Goal: Task Accomplishment & Management: Use online tool/utility

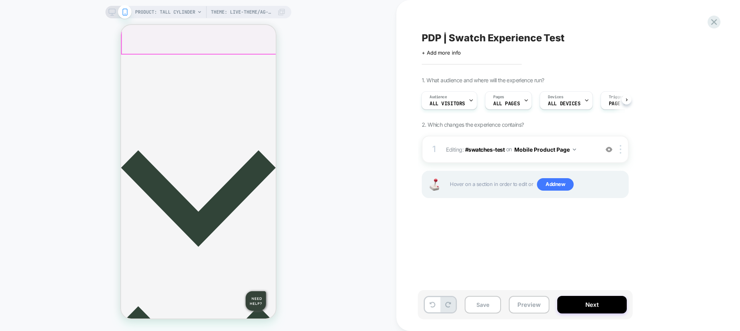
scroll to position [202, 0]
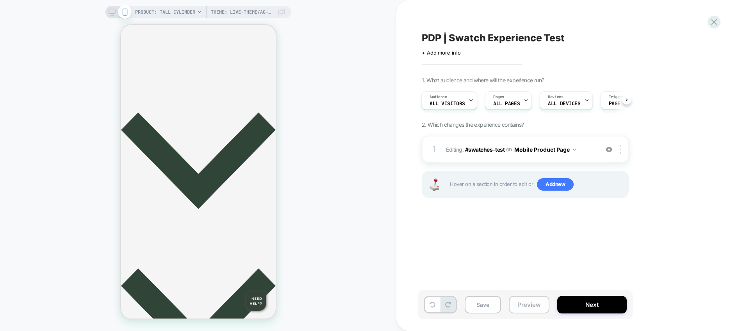
click at [520, 306] on button "Preview" at bounding box center [529, 305] width 41 height 18
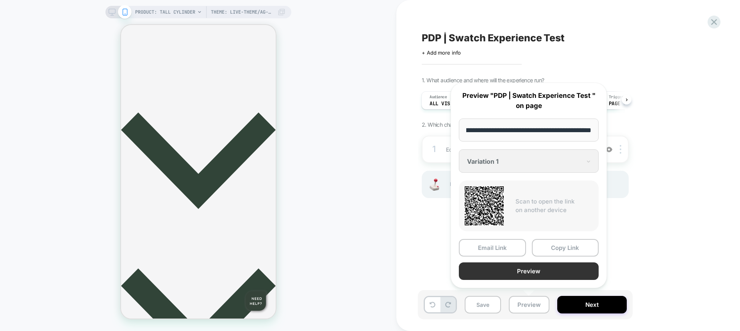
scroll to position [0, 0]
click at [526, 274] on button "Preview" at bounding box center [529, 272] width 140 height 18
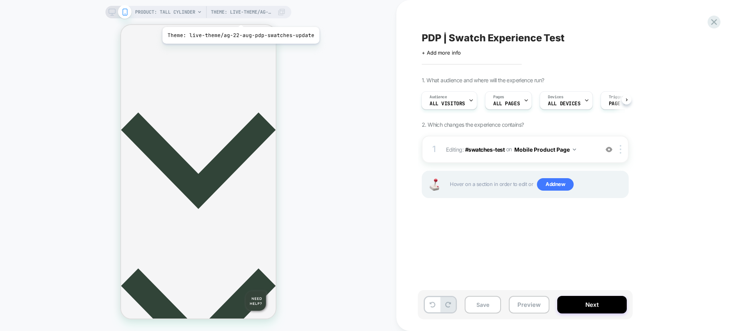
click at [239, 17] on span "Theme: live-theme/ag-22-aug-pdp-swatches-update" at bounding box center [242, 12] width 62 height 12
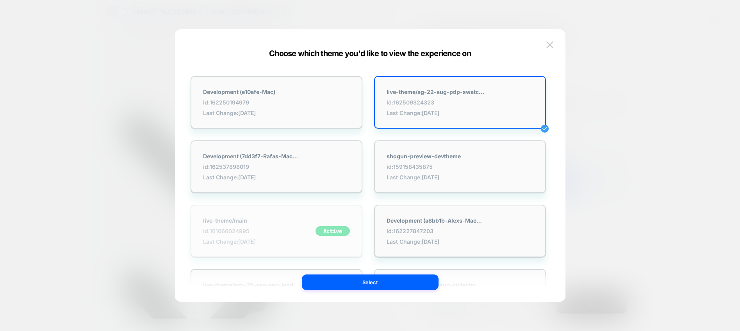
click at [273, 228] on div "live-theme/main id: 161066024995 Last Change: [DATE] Active" at bounding box center [276, 231] width 172 height 53
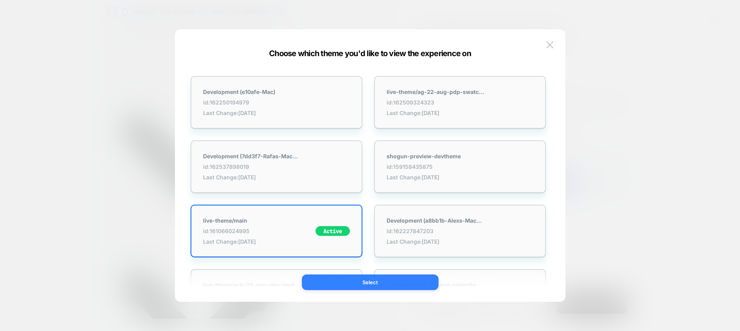
click at [366, 284] on button "Select" at bounding box center [370, 283] width 137 height 16
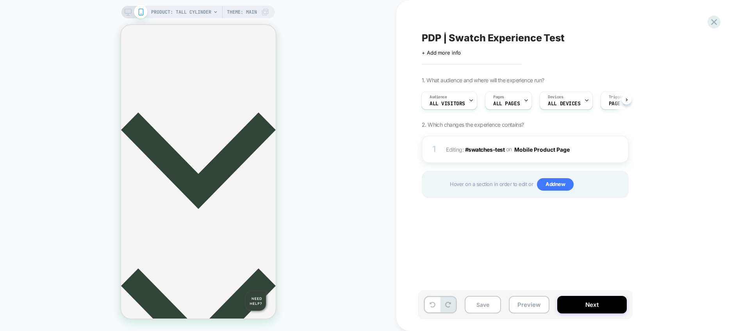
click at [628, 99] on button at bounding box center [626, 100] width 10 height 10
click at [626, 99] on div "Audience All Visitors Pages ALL PAGES Devices ALL DEVICES Trigger Page Load" at bounding box center [525, 100] width 207 height 26
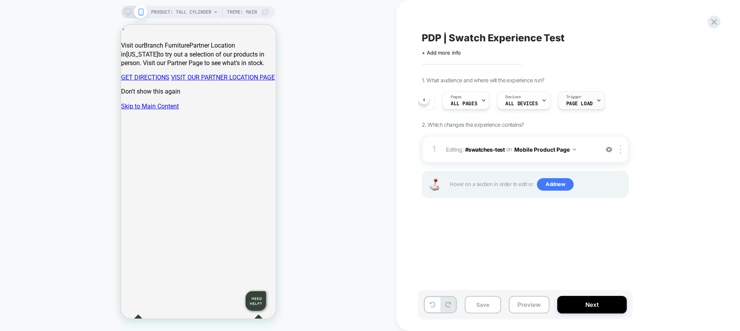
scroll to position [0, 0]
click at [598, 98] on icon at bounding box center [598, 100] width 5 height 5
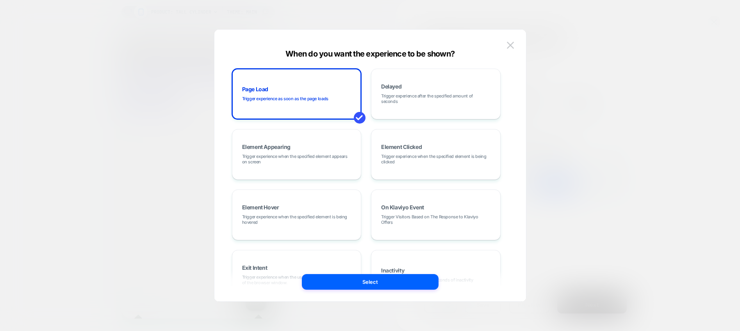
click at [659, 86] on div at bounding box center [370, 165] width 740 height 331
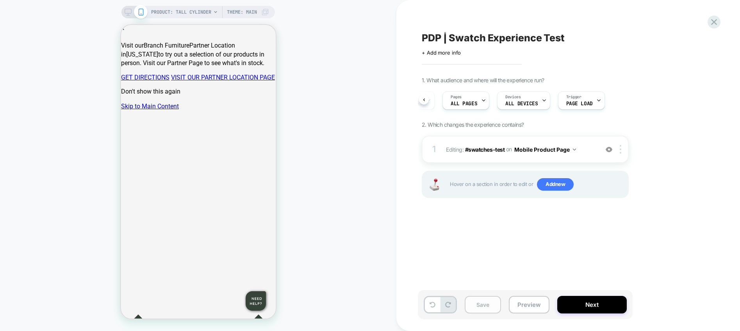
click at [490, 298] on button "Save" at bounding box center [482, 305] width 36 height 18
click at [128, 12] on icon at bounding box center [128, 12] width 7 height 7
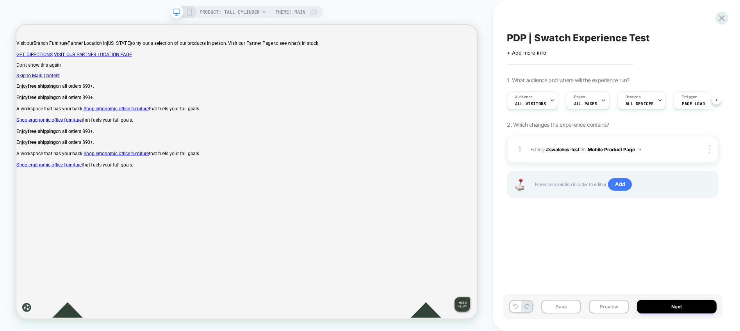
scroll to position [0, 0]
click at [628, 151] on button "Mobile Product Page" at bounding box center [613, 150] width 53 height 10
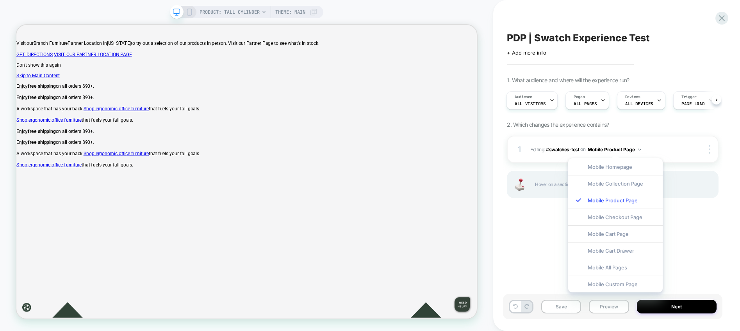
click at [589, 129] on div "1. What audience and where will the experience run? Audience All Visitors Pages…" at bounding box center [613, 147] width 212 height 141
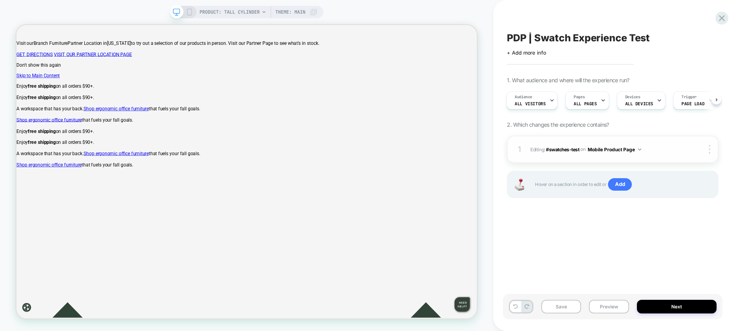
click at [610, 150] on button "Mobile Product Page" at bounding box center [613, 150] width 53 height 10
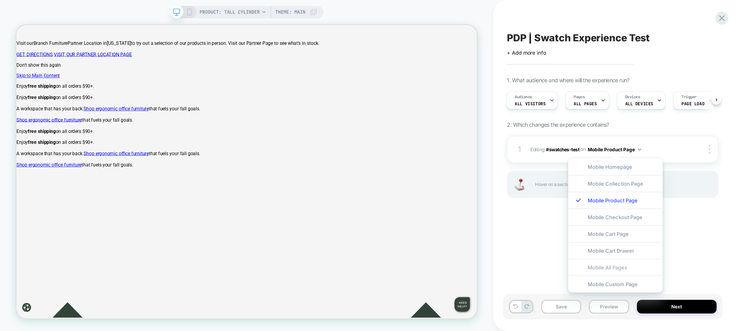
click at [611, 268] on div "Mobile All Pages" at bounding box center [615, 267] width 94 height 17
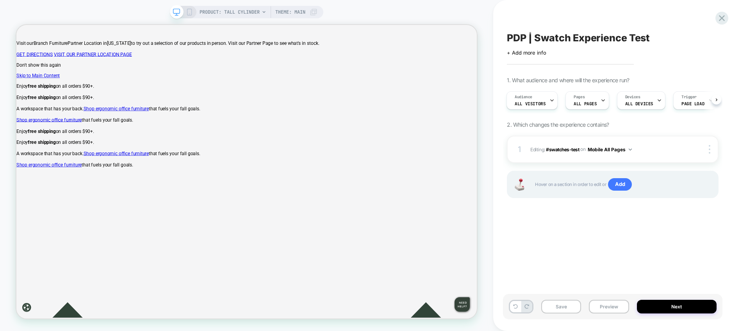
click at [673, 242] on div "PDP | Swatch Experience Test Click to edit experience details + Add more info 1…" at bounding box center [612, 166] width 219 height 316
click at [623, 150] on button "Mobile All Pages" at bounding box center [609, 150] width 44 height 10
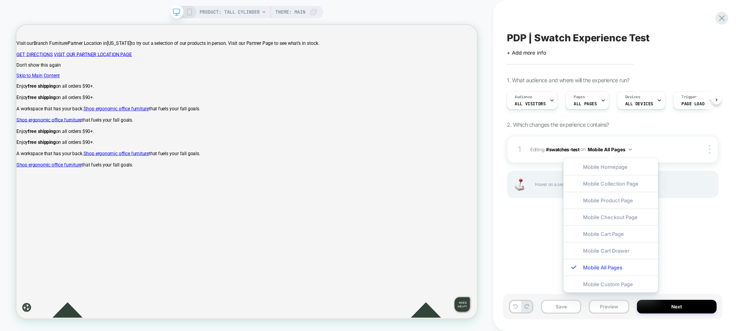
click at [681, 253] on div "PDP | Swatch Experience Test Click to edit experience details + Add more info 1…" at bounding box center [612, 166] width 219 height 316
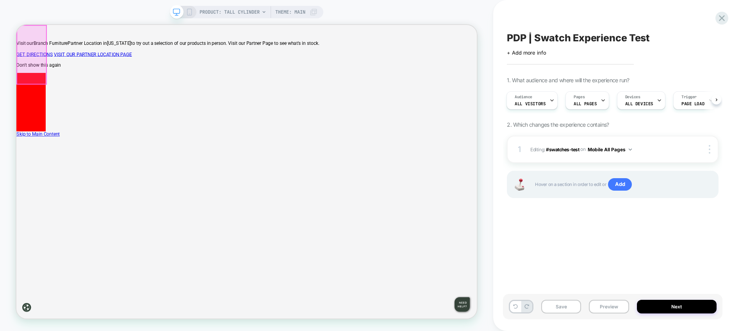
click at [33, 70] on div at bounding box center [36, 65] width 39 height 78
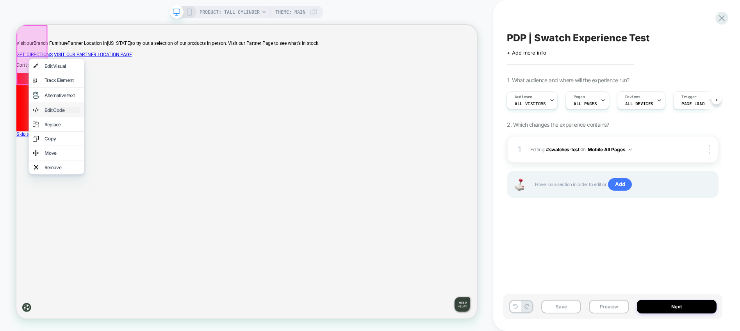
click at [65, 135] on div "Edit Code" at bounding box center [78, 139] width 48 height 8
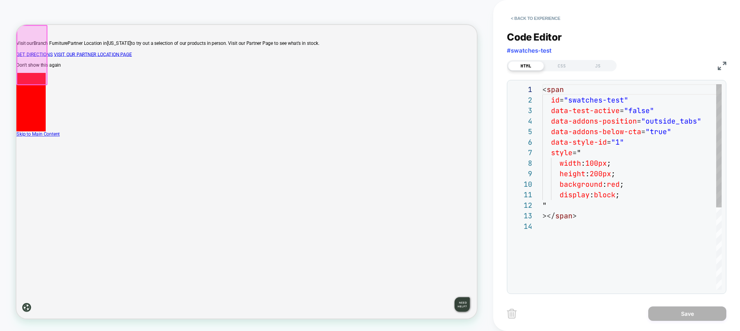
scroll to position [105, 0]
click at [630, 199] on div "< span id = "swatches-test" data-test-active = "false" data-addons-position = "…" at bounding box center [631, 255] width 179 height 343
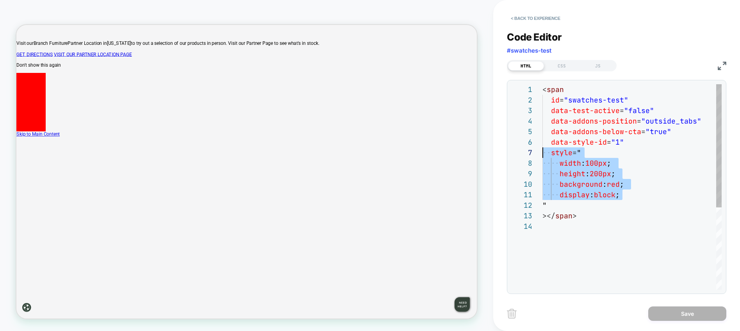
scroll to position [63, 0]
drag, startPoint x: 623, startPoint y: 196, endPoint x: 518, endPoint y: 154, distance: 113.7
click at [542, 154] on div "< span id = "swatches-test" data-test-active = "false" data-addons-position = "…" at bounding box center [631, 255] width 179 height 343
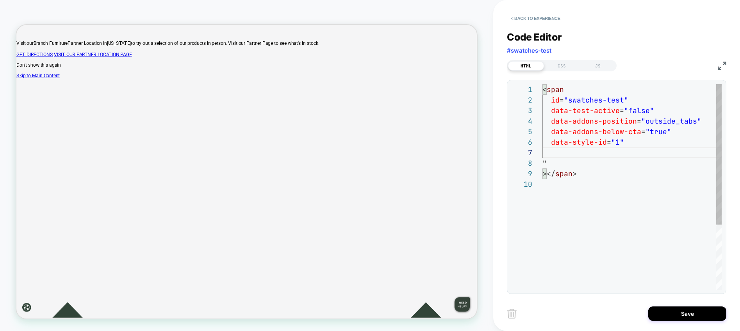
click at [636, 109] on div "< span id = "swatches-test" data-test-active = "false" data-addons-position = "…" at bounding box center [631, 234] width 179 height 301
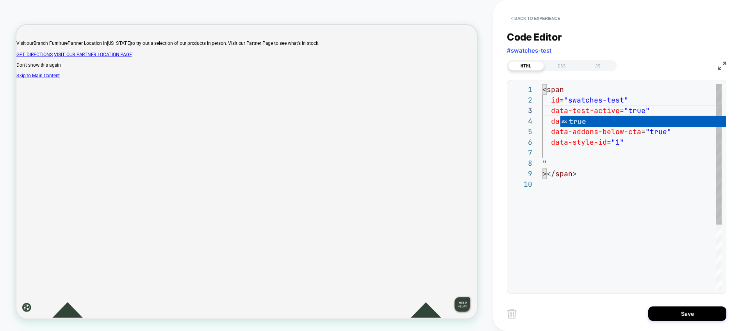
click at [640, 165] on div "< span id = "swatches-test" data-test-active = "true" data-addons-position = "o…" at bounding box center [631, 234] width 179 height 301
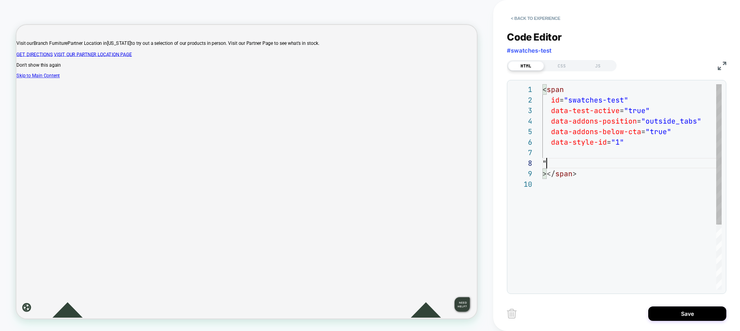
click at [649, 122] on div "< span id = "swatches-test" data-test-active = "true" data-addons-position = "o…" at bounding box center [631, 234] width 179 height 301
click at [651, 131] on div "< span id = "swatches-test" data-test-active = "true" data-addons-position = "w…" at bounding box center [631, 234] width 179 height 301
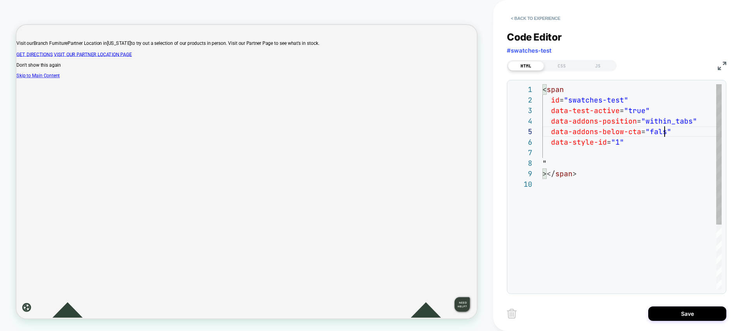
scroll to position [42, 126]
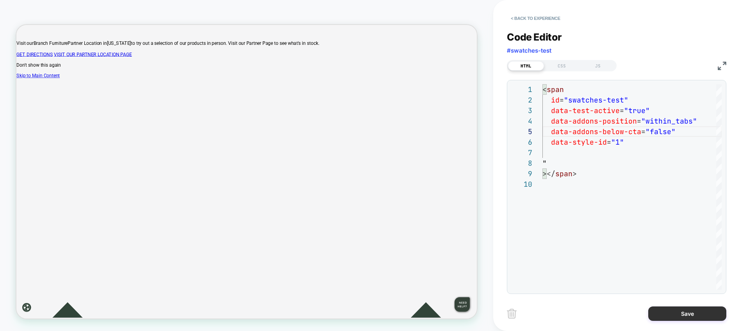
click at [700, 314] on button "Save" at bounding box center [687, 314] width 78 height 14
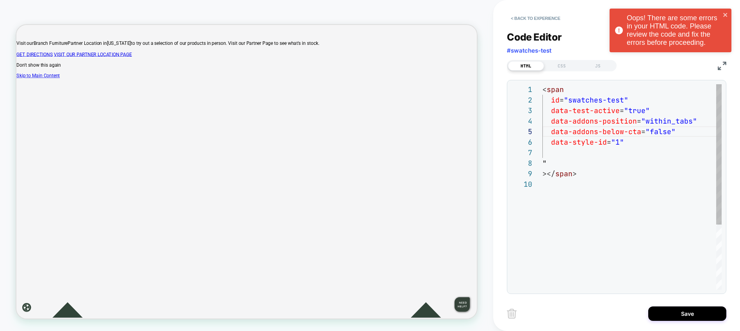
click at [570, 156] on div "< span id = "swatches-test" data-test-active = "true" data-addons-position = "w…" at bounding box center [631, 234] width 179 height 301
click at [556, 164] on div "< span id = "swatches-test" data-test-active = "true" data-addons-position = "w…" at bounding box center [631, 234] width 179 height 301
type textarea "**********"
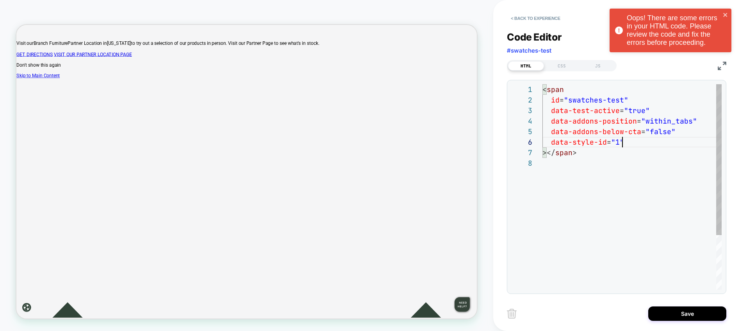
scroll to position [53, 80]
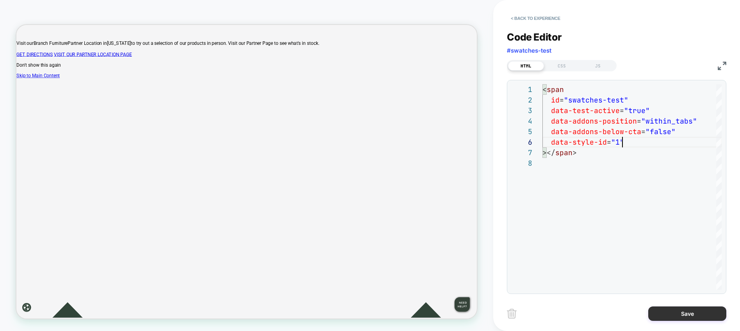
click at [673, 312] on button "Save" at bounding box center [687, 314] width 78 height 14
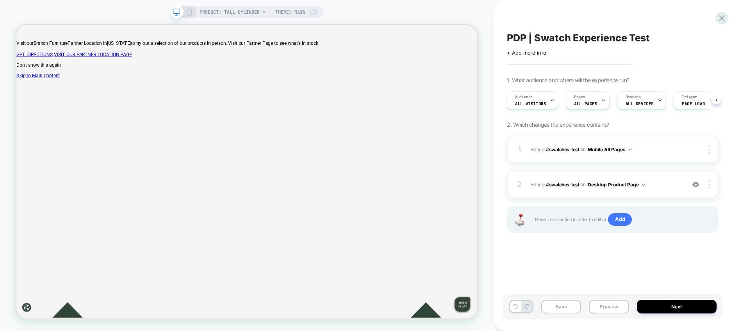
scroll to position [0, 0]
click at [640, 183] on button "Desktop Product Page" at bounding box center [615, 185] width 57 height 10
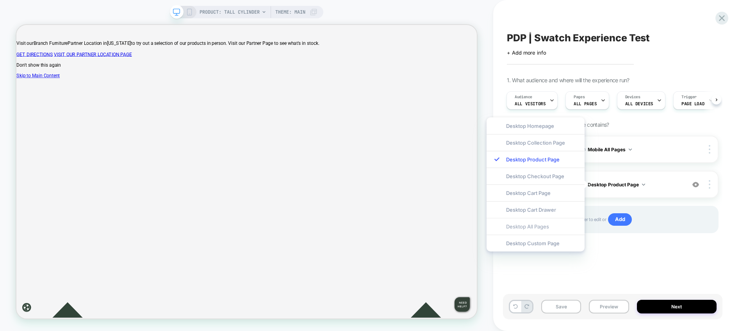
click at [558, 224] on div "Desktop All Pages" at bounding box center [535, 226] width 98 height 17
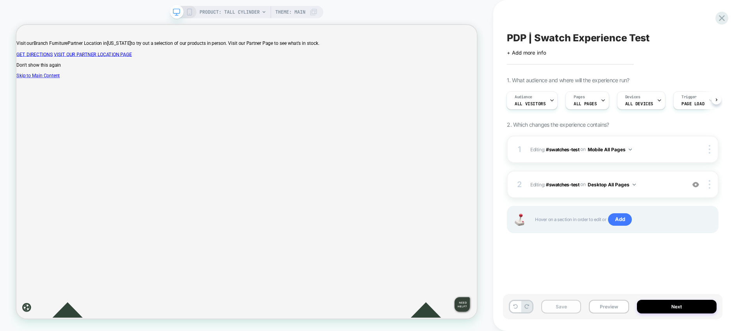
click at [555, 305] on button "Save" at bounding box center [561, 307] width 40 height 14
click at [611, 305] on button "Preview" at bounding box center [609, 307] width 40 height 14
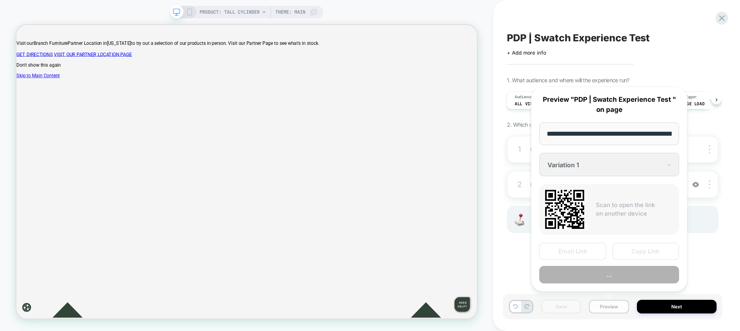
scroll to position [0, 107]
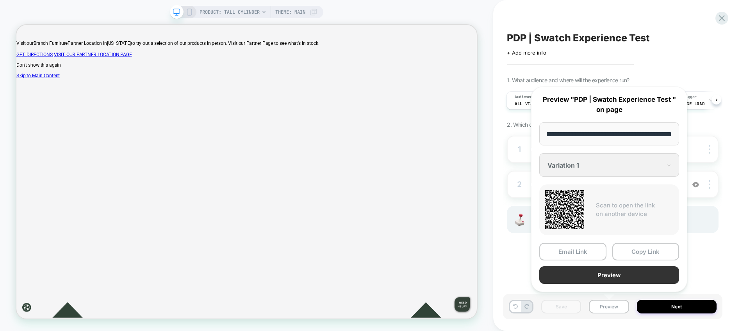
click at [614, 275] on button "Preview" at bounding box center [609, 276] width 140 height 18
